Goal: Transaction & Acquisition: Download file/media

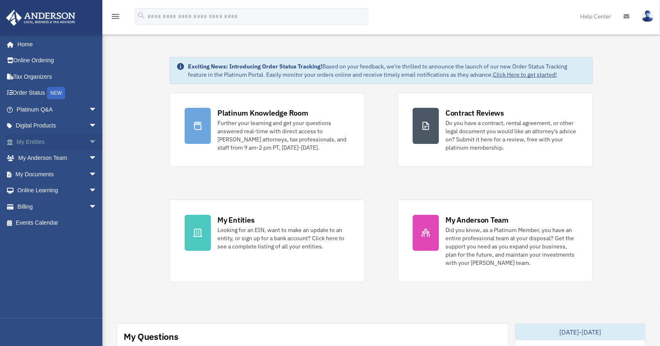
click at [89, 141] on span "arrow_drop_down" at bounding box center [97, 142] width 16 height 17
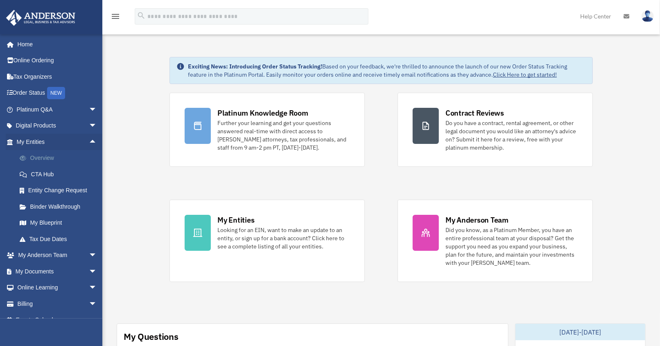
scroll to position [11, 0]
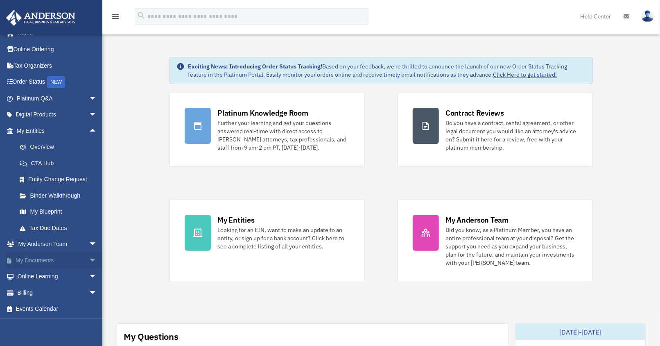
click at [89, 258] on span "arrow_drop_down" at bounding box center [97, 260] width 16 height 17
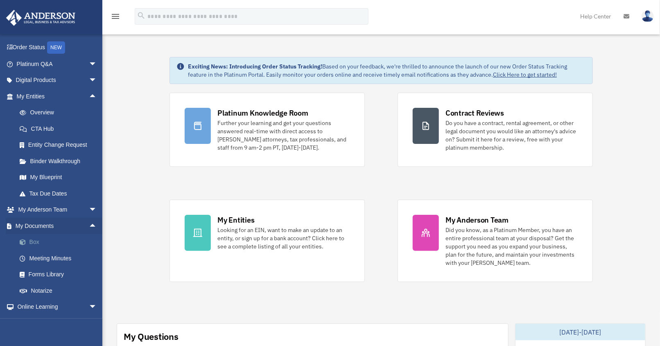
scroll to position [76, 0]
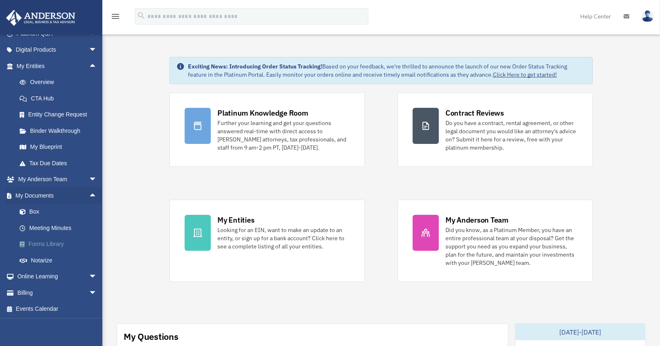
click at [55, 248] on link "Forms Library" at bounding box center [60, 244] width 98 height 16
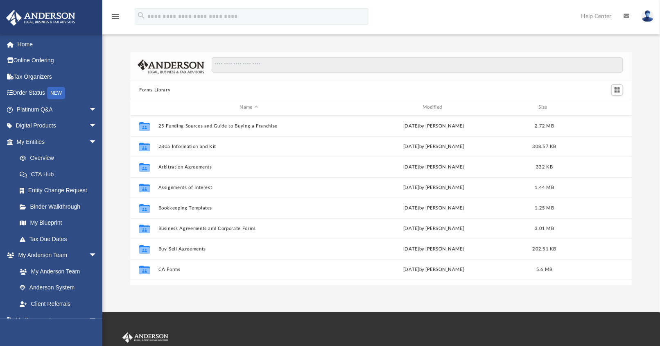
scroll to position [179, 495]
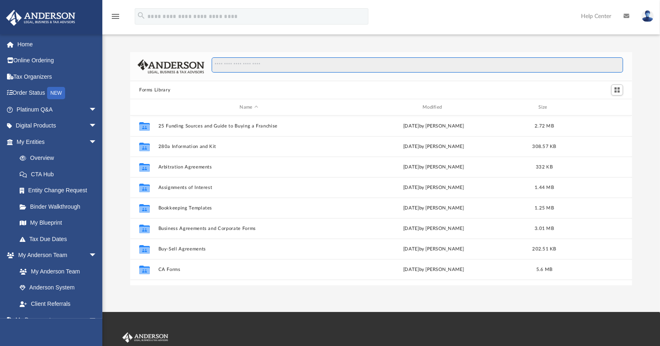
click at [232, 64] on input "Search files and folders" at bounding box center [418, 65] width 412 height 16
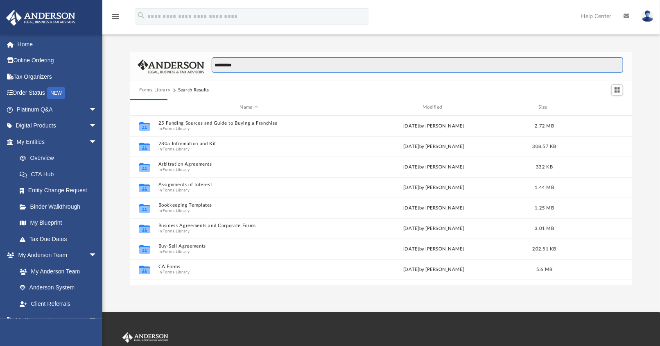
type input "**********"
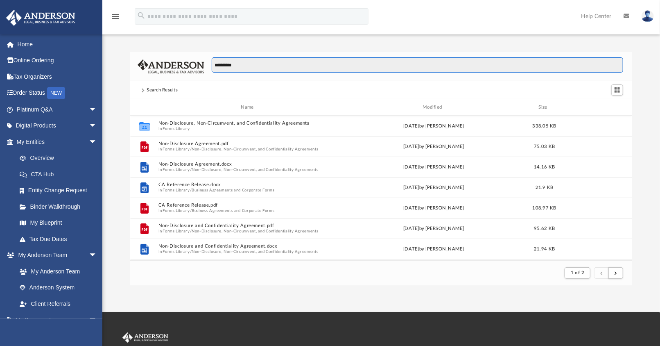
scroll to position [7, 7]
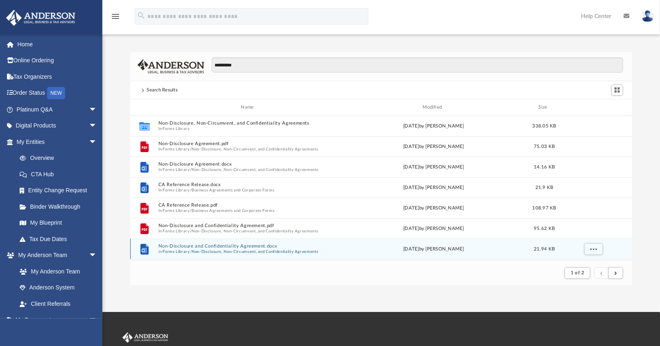
click at [240, 243] on button "Non-Disclosure and Confidentiality Agreement.docx" at bounding box center [248, 245] width 181 height 5
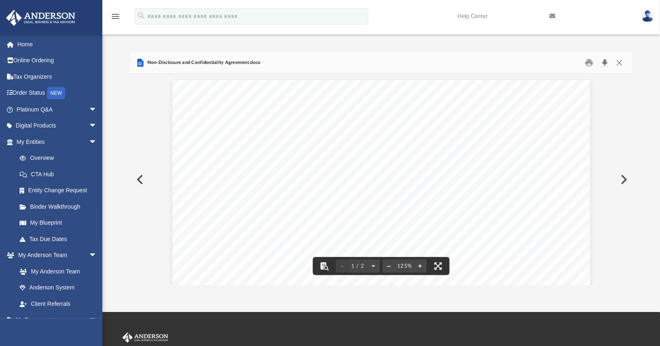
click at [604, 66] on button "Download" at bounding box center [605, 63] width 15 height 13
click at [620, 65] on button "Close" at bounding box center [619, 63] width 15 height 13
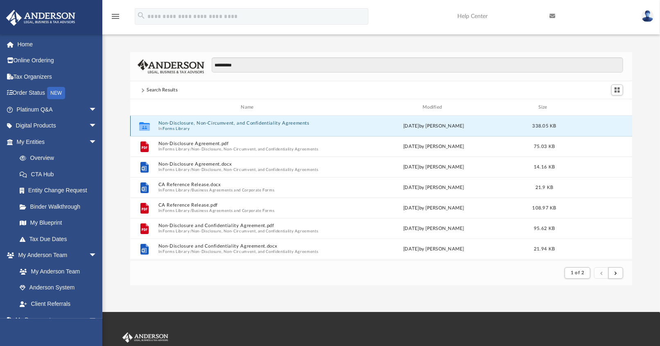
click at [224, 121] on button "Non-Disclosure, Non-Circumvent, and Confidentiality Agreements" at bounding box center [248, 122] width 181 height 5
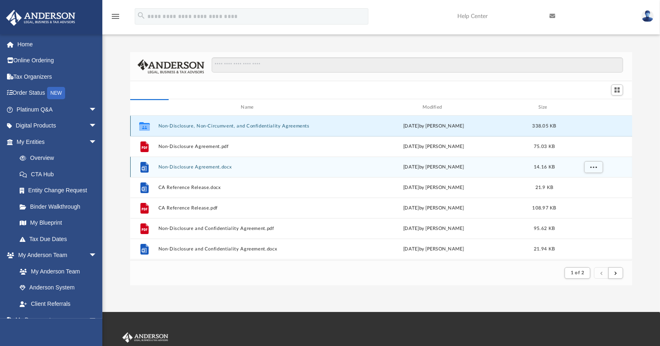
scroll to position [179, 495]
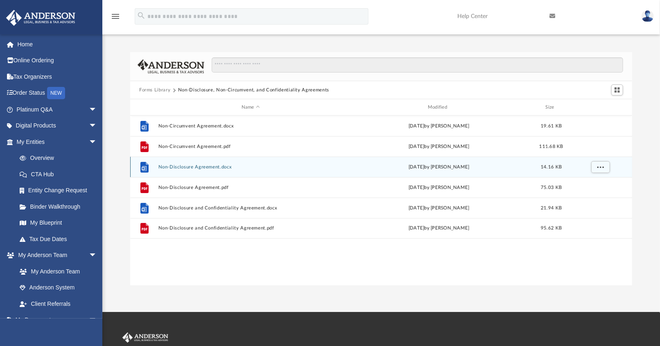
click at [206, 168] on button "Non-Disclosure Agreement.docx" at bounding box center [250, 166] width 185 height 5
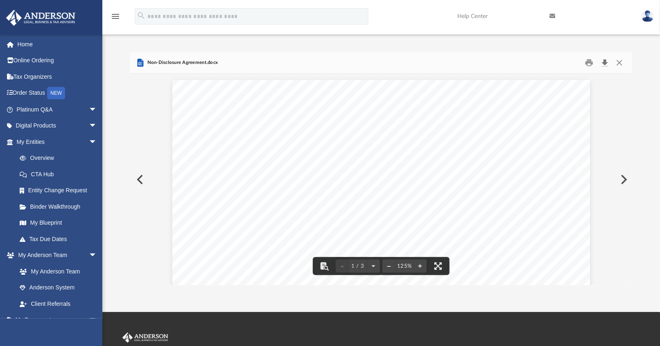
click at [607, 63] on button "Download" at bounding box center [605, 63] width 15 height 13
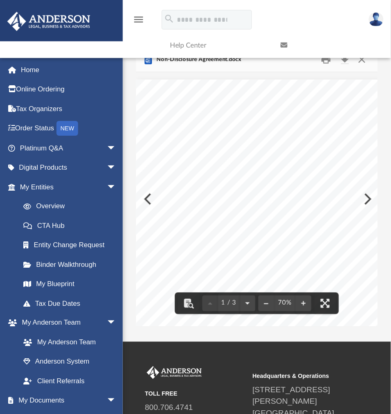
scroll to position [178, 251]
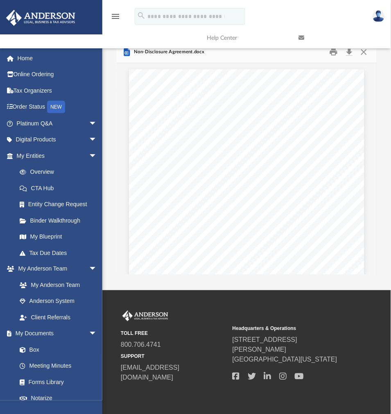
click at [352, 52] on link at bounding box center [339, 38] width 92 height 32
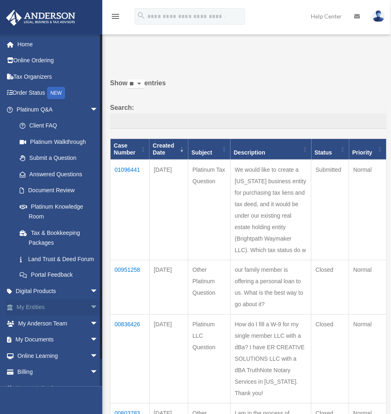
scroll to position [21, 0]
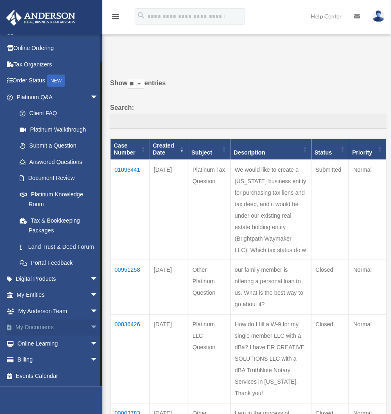
click at [90, 330] on span "arrow_drop_down" at bounding box center [98, 327] width 16 height 17
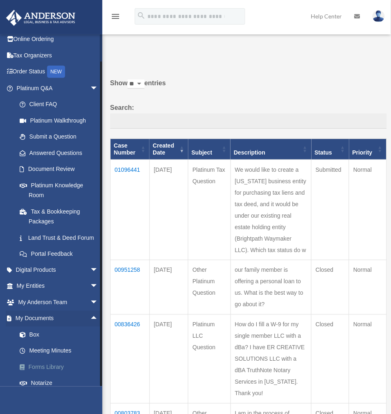
click at [42, 375] on link "Forms Library" at bounding box center [60, 367] width 99 height 16
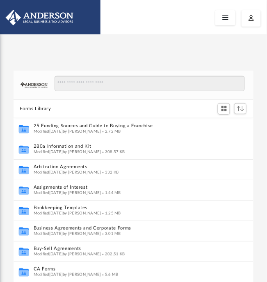
scroll to position [180, 234]
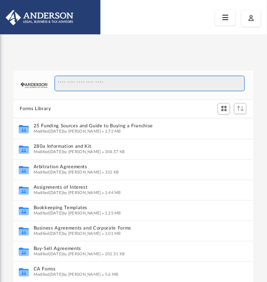
click at [122, 86] on input "Search files and folders" at bounding box center [149, 84] width 190 height 16
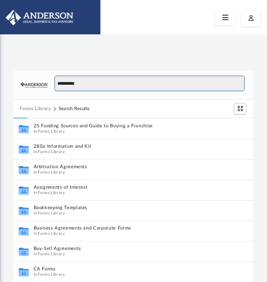
type input "**********"
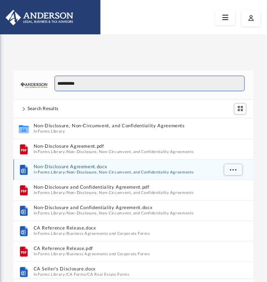
scroll to position [6, 6]
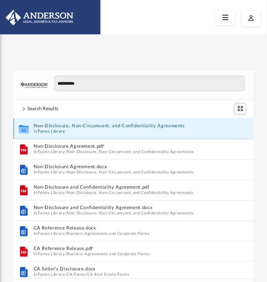
click at [92, 127] on button "Non-Disclosure, Non-Circumvent, and Confidentiality Agreements" at bounding box center [124, 125] width 183 height 5
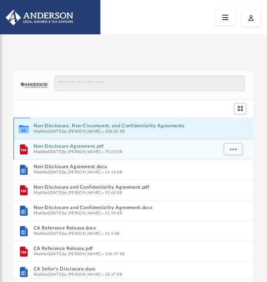
scroll to position [180, 234]
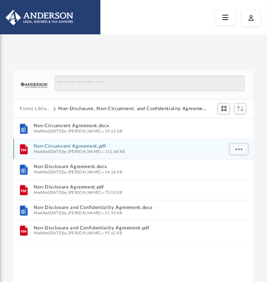
click at [81, 147] on button "Non-Circumvent Agreement.pdf" at bounding box center [127, 146] width 189 height 5
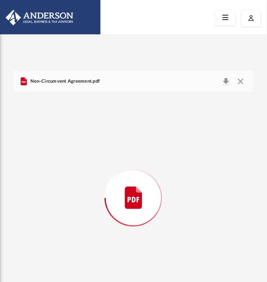
scroll to position [21, 0]
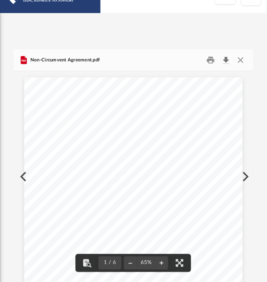
click at [226, 59] on button "Download" at bounding box center [226, 60] width 15 height 13
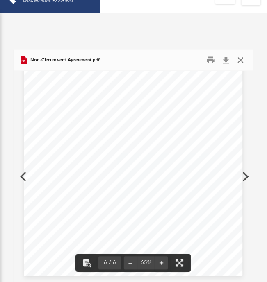
click at [242, 63] on button "Close" at bounding box center [240, 60] width 15 height 13
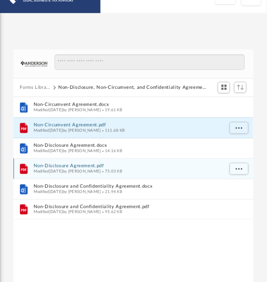
click at [95, 164] on button "Non-Disclosure Agreement.pdf" at bounding box center [127, 165] width 189 height 5
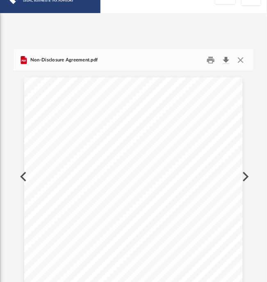
click at [226, 59] on button "Download" at bounding box center [226, 60] width 15 height 13
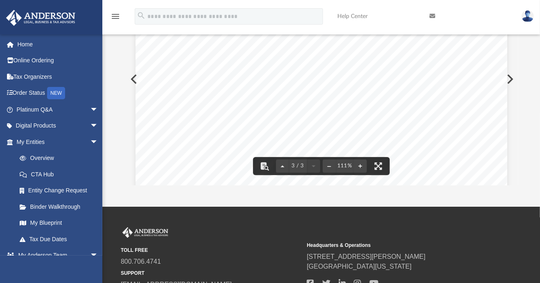
scroll to position [1082, 0]
click at [399, 121] on div "No ndisclosure Agreement Page - 3 of 3 Recipient Initials Company Initials 8. G…" at bounding box center [322, 124] width 372 height 481
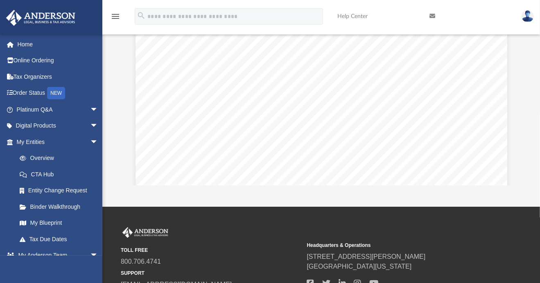
scroll to position [971, 0]
